Goal: Register for event/course

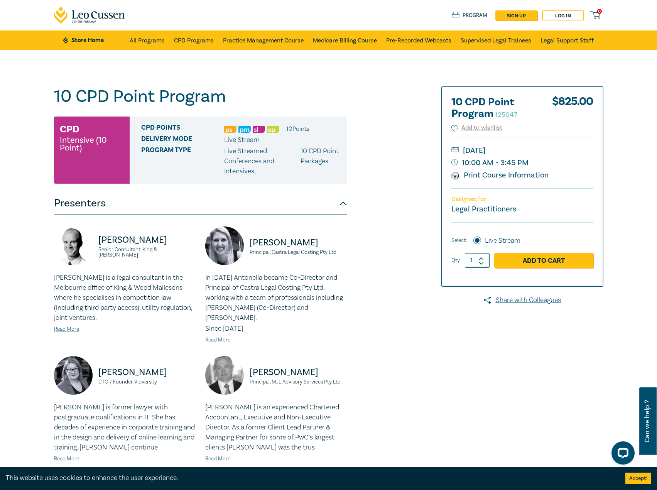
click at [385, 244] on div "10 CPD Point Program I25047 CPD Intensive (10 Point) CPD Points 10 Point s Deli…" at bounding box center [235, 492] width 372 height 812
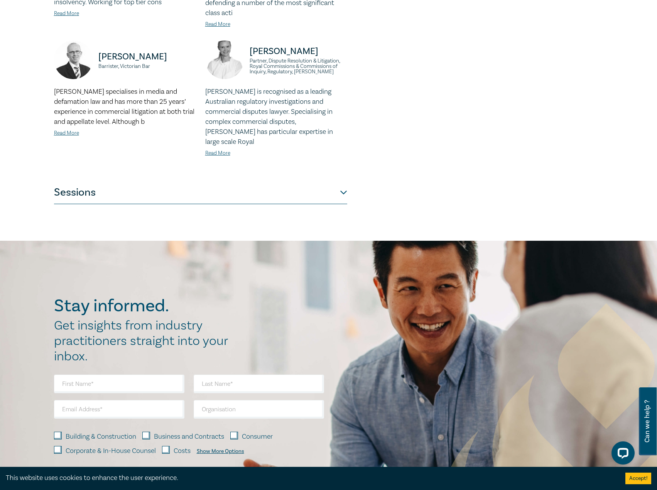
click at [235, 181] on button "Sessions" at bounding box center [200, 192] width 293 height 23
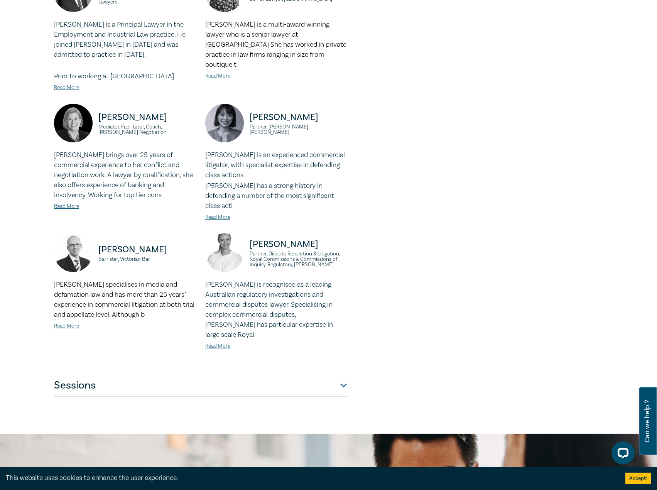
scroll to position [733, 0]
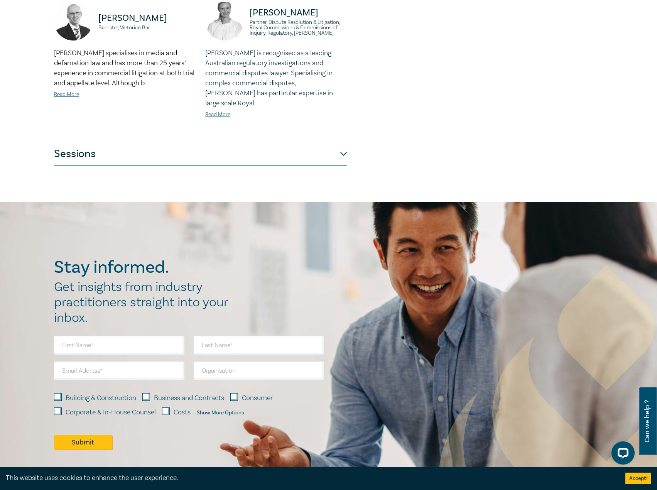
click at [268, 142] on button "Sessions" at bounding box center [200, 153] width 293 height 23
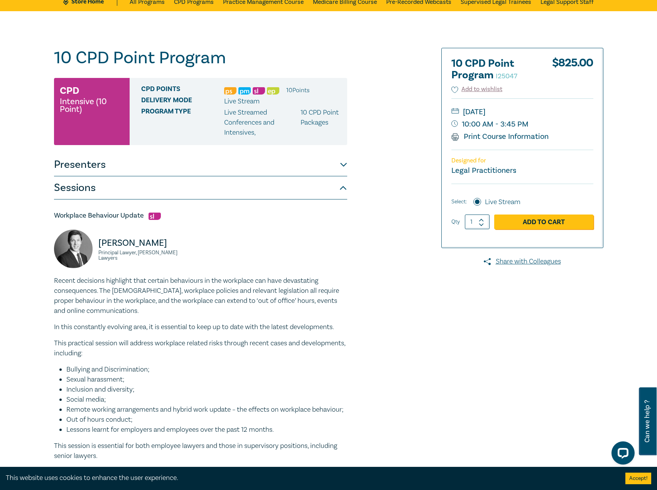
scroll to position [0, 0]
